Goal: Task Accomplishment & Management: Use online tool/utility

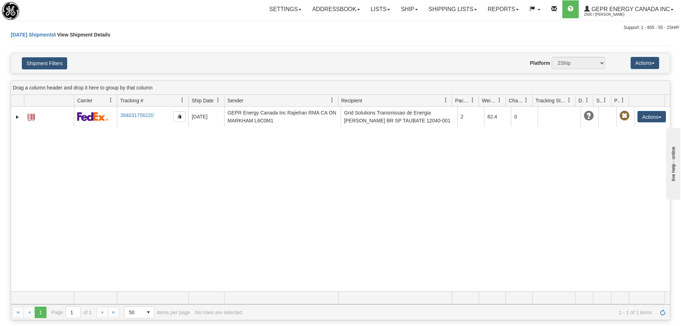
click at [364, 232] on div "31717671 2500 394031756220 [DATE] [DATE] 09:28:34 AM GEPR Energy Canada Inc [GE…" at bounding box center [340, 199] width 659 height 184
click at [301, 56] on div "Shipment Filters Website Agent Nothing selected Client User Platform 2Ship Impo…" at bounding box center [340, 63] width 659 height 20
click at [173, 39] on div "[DATE] Shipments \ View Shipment Details" at bounding box center [341, 42] width 660 height 22
click at [407, 1] on link "Ship" at bounding box center [409, 9] width 28 height 18
click at [377, 24] on span "Ship Screen" at bounding box center [378, 25] width 27 height 6
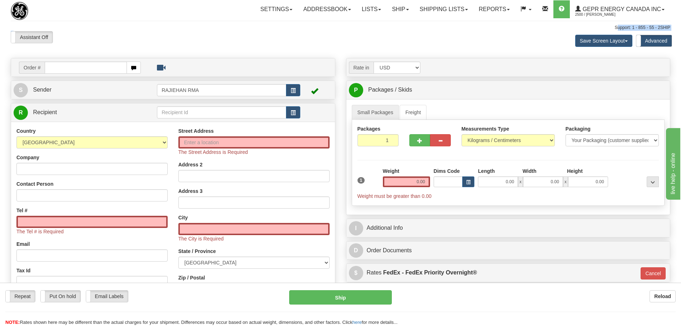
click at [427, 30] on div "Toggle navigation Settings Shipping Preferences Fields Preferences New" at bounding box center [340, 212] width 681 height 424
click at [360, 44] on div "Assistant On Assistant Off Do a return Do a return Previous Next Save Screen La…" at bounding box center [340, 40] width 670 height 19
click at [217, 35] on div "Assistant On Assistant Off Do a return Do a return" at bounding box center [144, 37] width 279 height 12
click at [347, 36] on div "Assistant On Assistant Off Do a return Do a return Previous Next Save Screen La…" at bounding box center [340, 40] width 670 height 19
